Goal: Find specific page/section: Find specific page/section

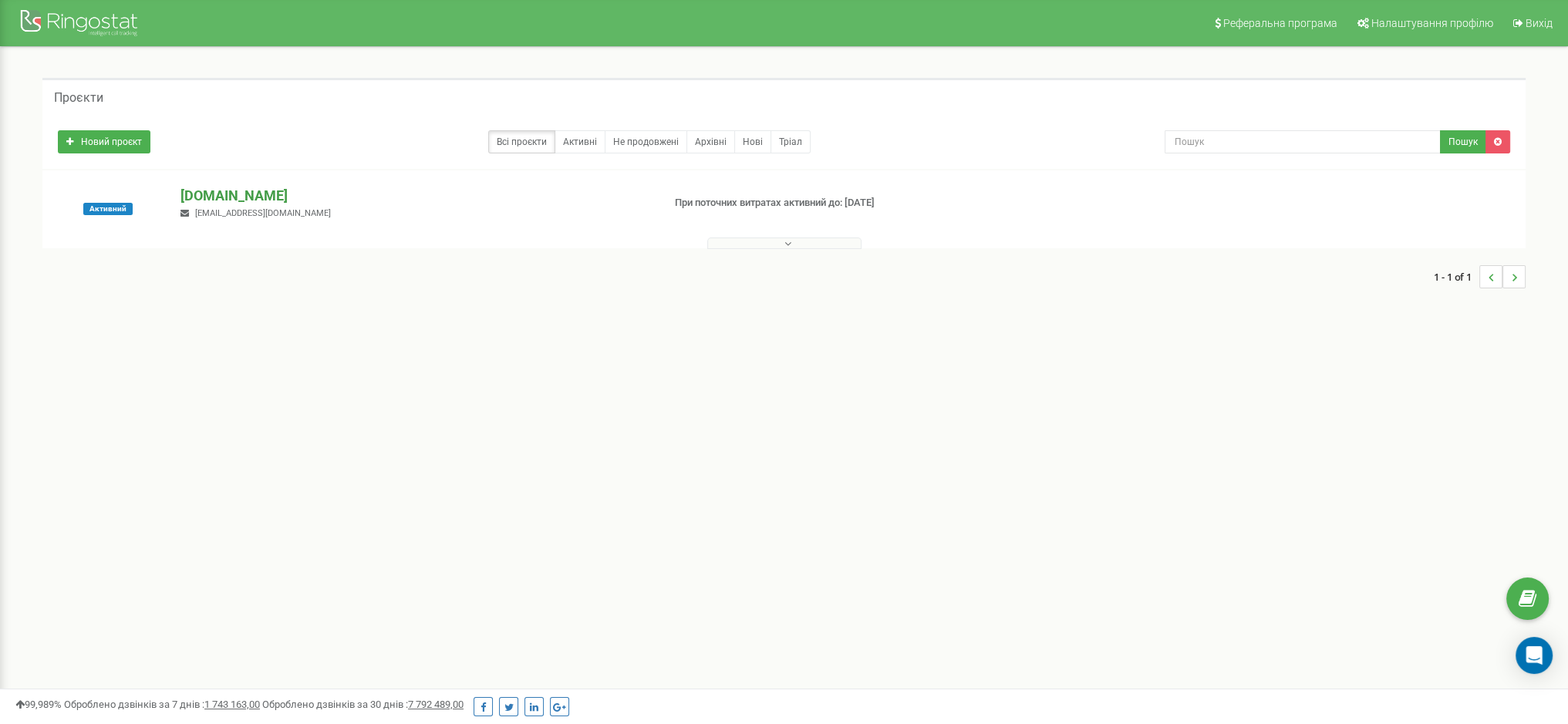
click at [212, 197] on p "[DOMAIN_NAME]" at bounding box center [414, 195] width 469 height 20
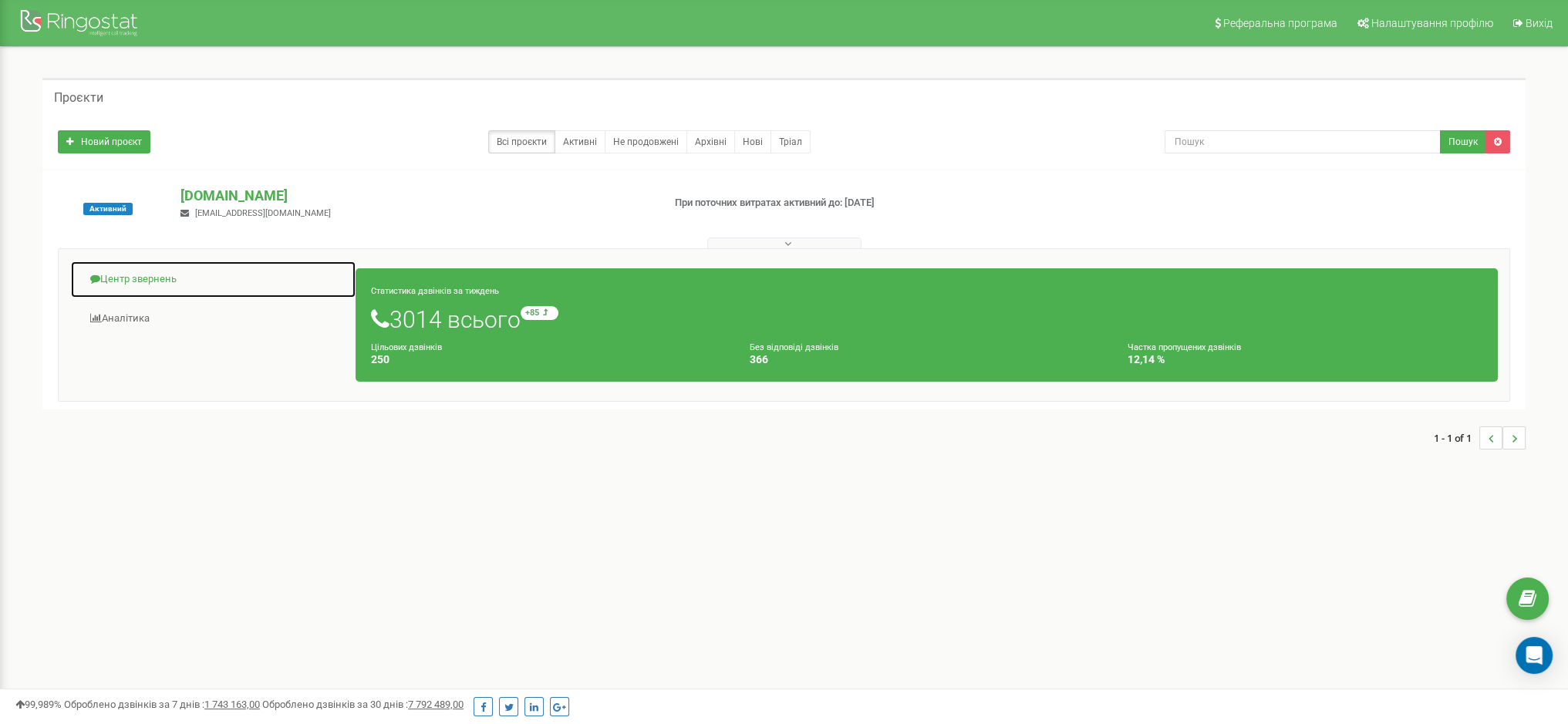
click at [128, 276] on link "Центр звернень" at bounding box center [213, 279] width 286 height 38
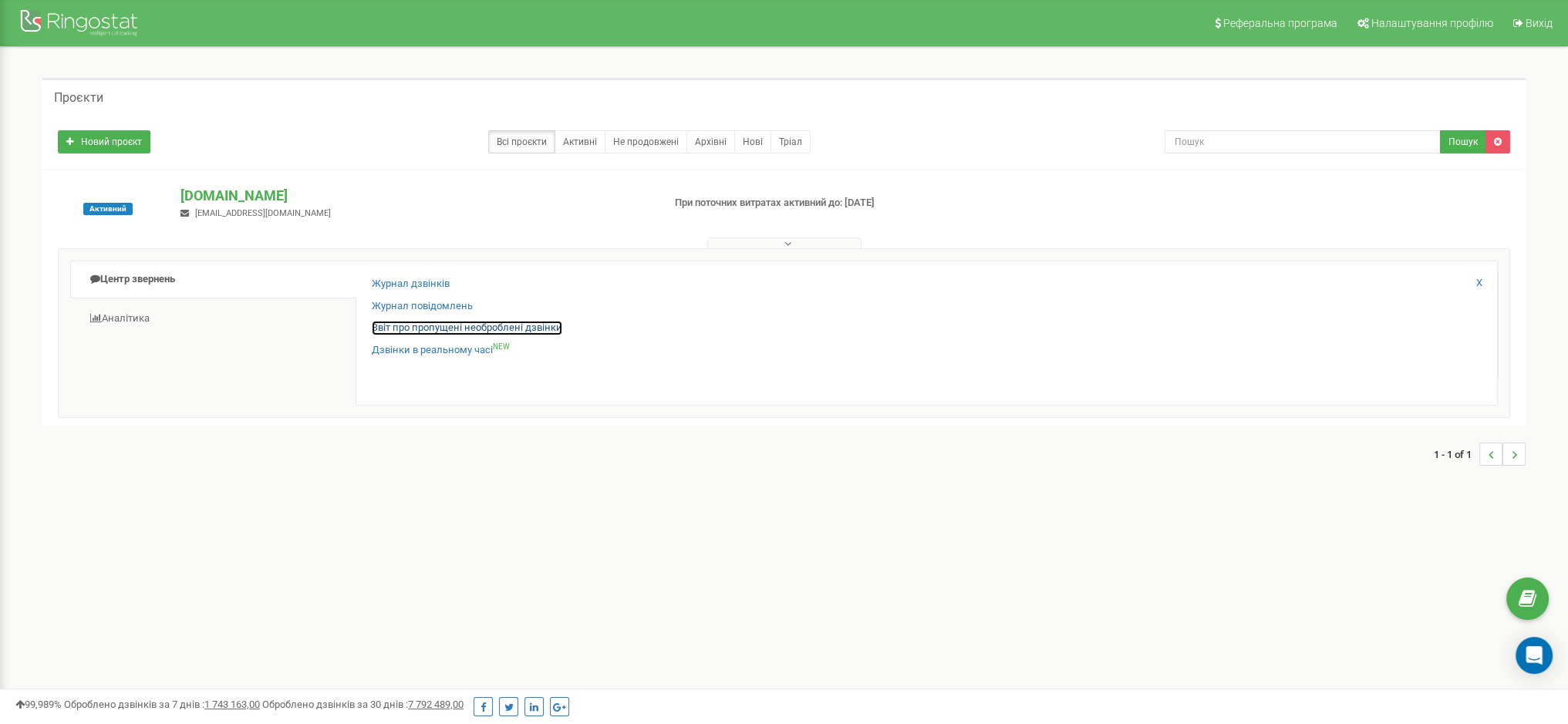
click at [438, 324] on link "Звіт про пропущені необроблені дзвінки" at bounding box center [467, 328] width 190 height 15
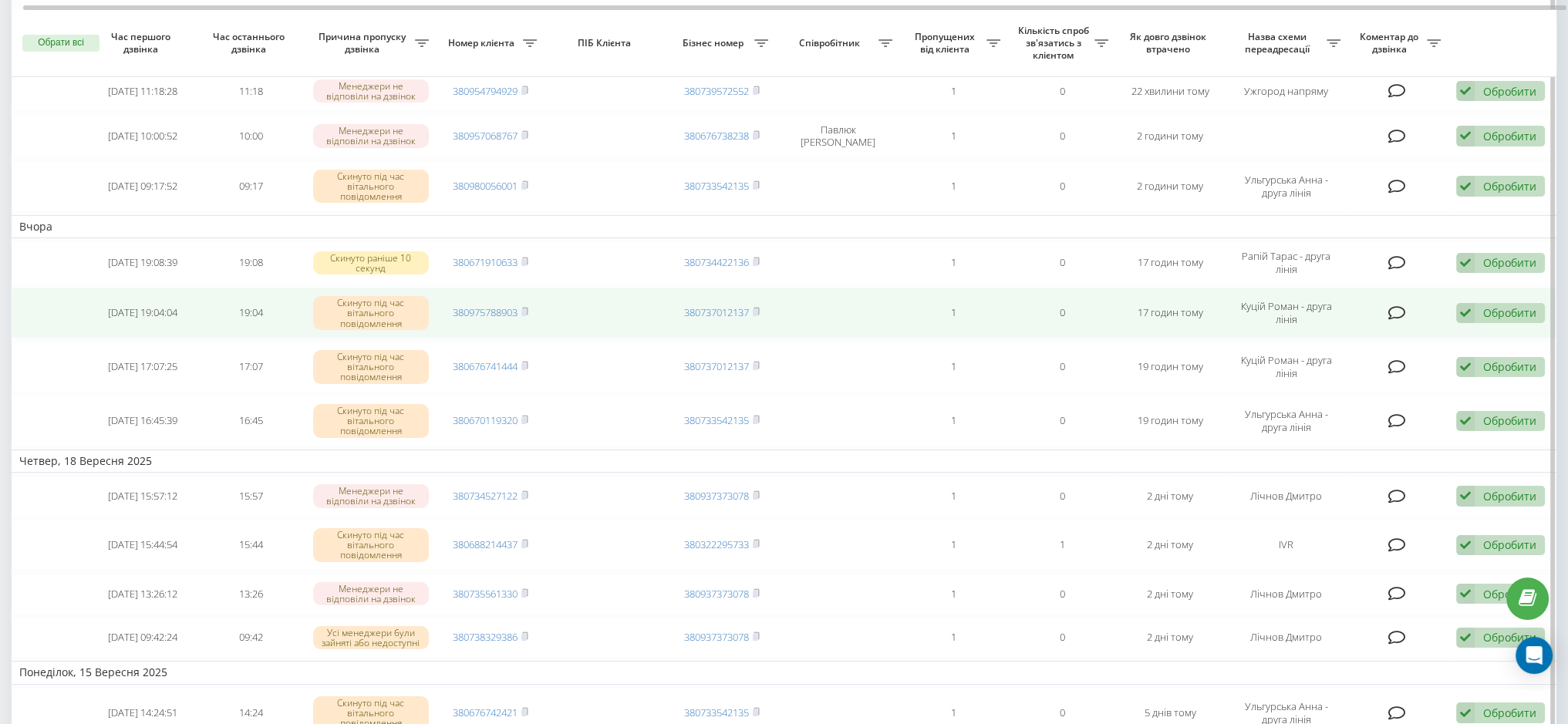
scroll to position [154, 0]
